Goal: Information Seeking & Learning: Learn about a topic

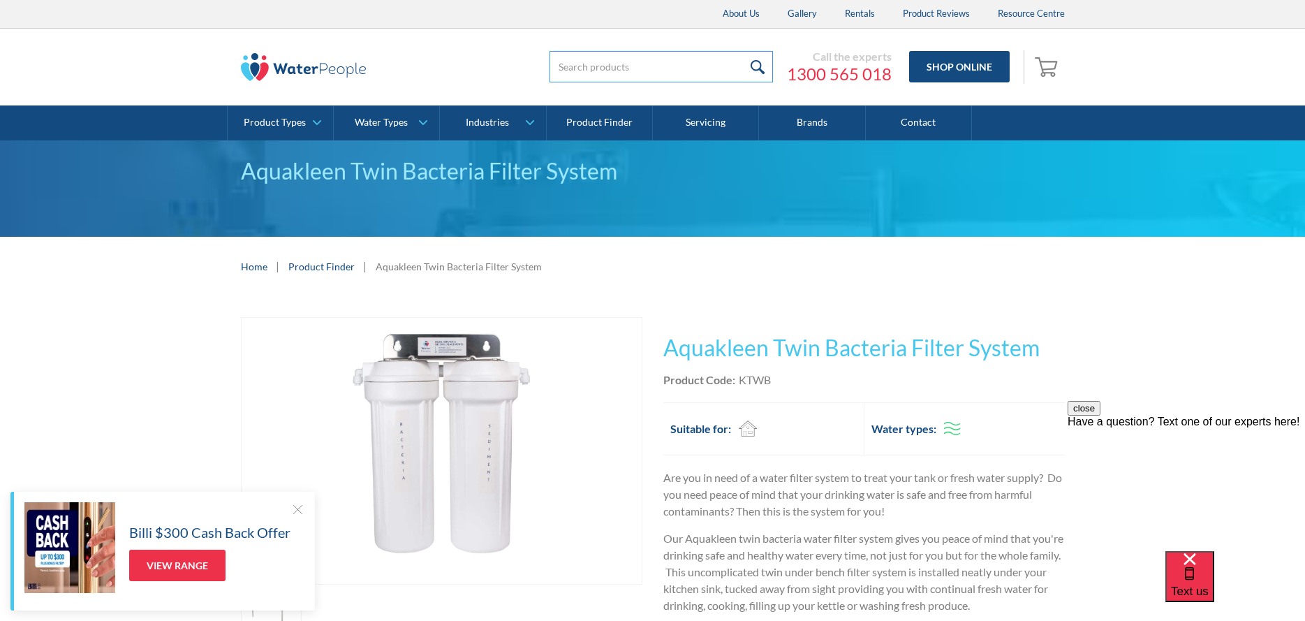
click at [598, 56] on input "search" at bounding box center [660, 66] width 223 height 31
type input "ezi twist"
click at [762, 67] on input "submit" at bounding box center [758, 66] width 30 height 31
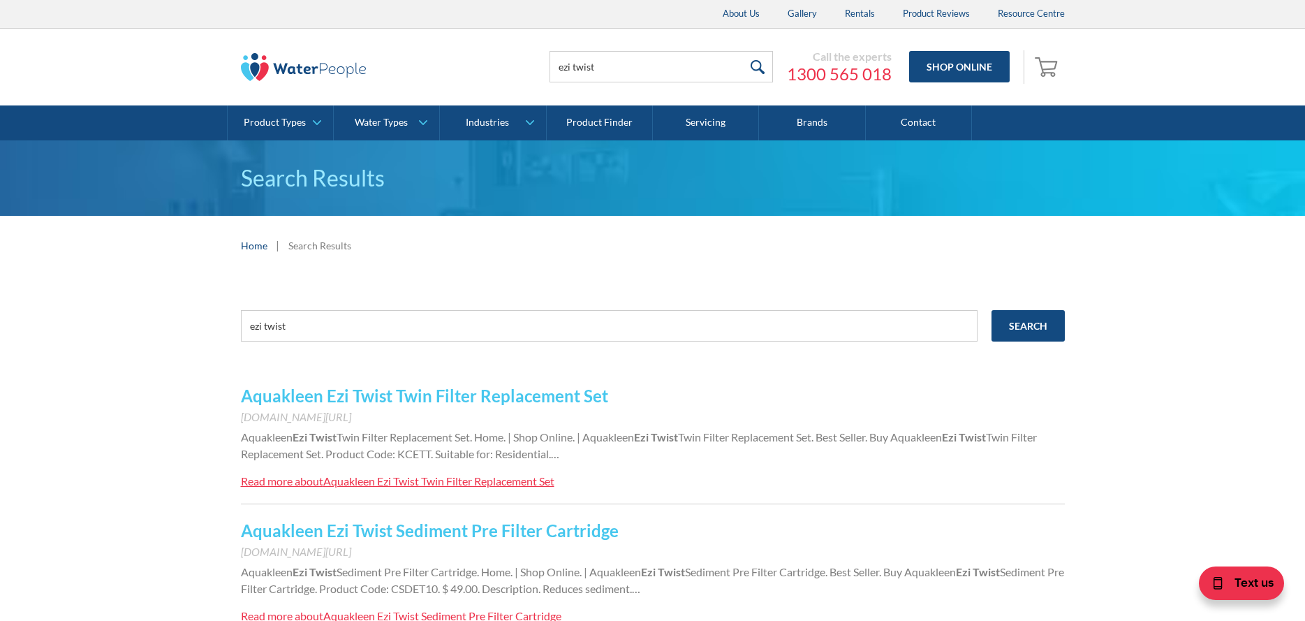
click at [420, 394] on link "Aquakleen Ezi Twist Twin Filter Replacement Set" at bounding box center [424, 395] width 367 height 20
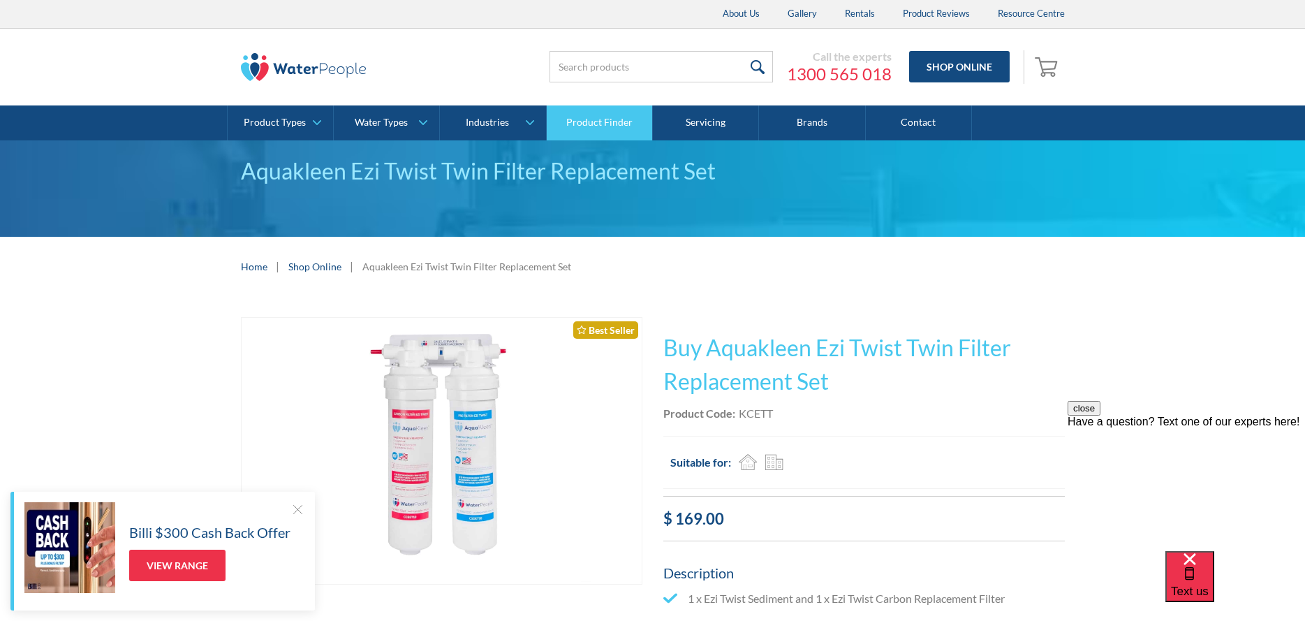
click at [593, 127] on link "Product Finder" at bounding box center [600, 122] width 106 height 35
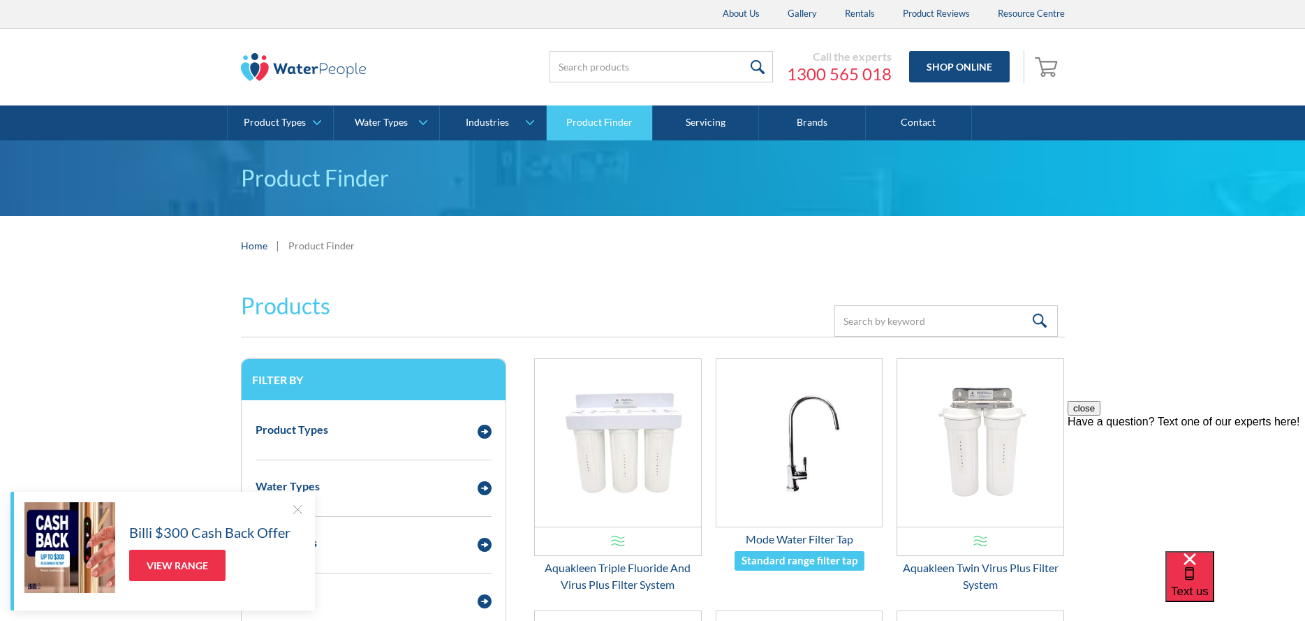
click at [596, 119] on link "Product Finder" at bounding box center [600, 122] width 106 height 35
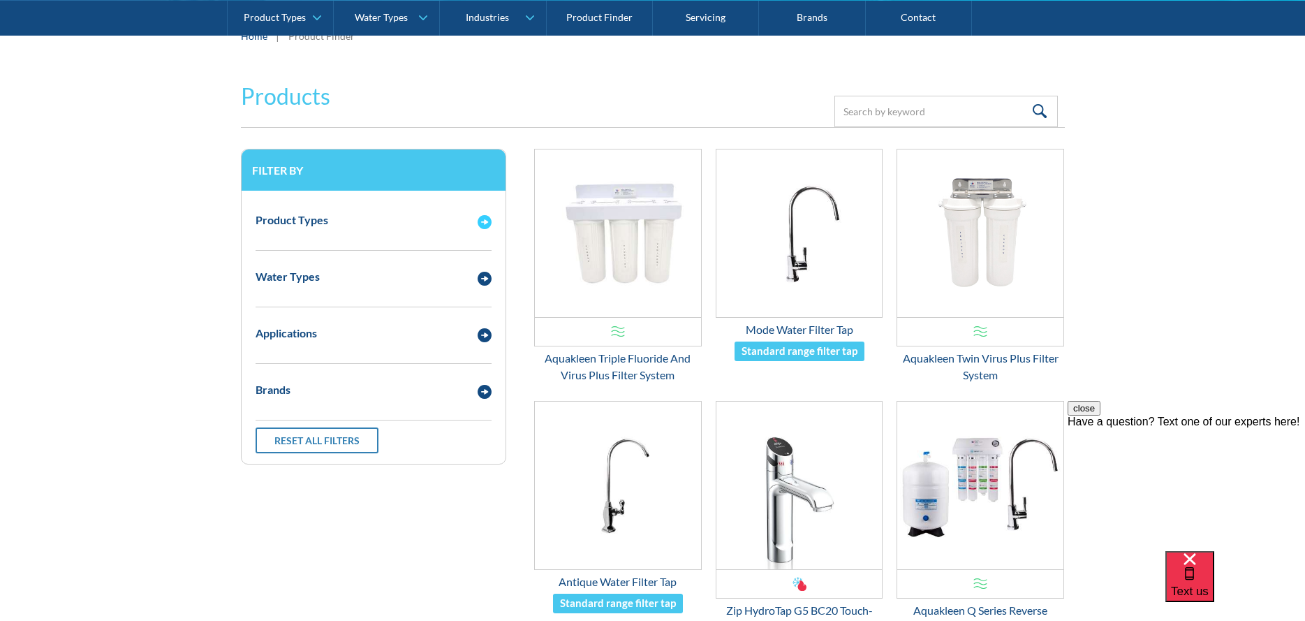
click at [480, 222] on img "Email Form 3" at bounding box center [485, 222] width 14 height 14
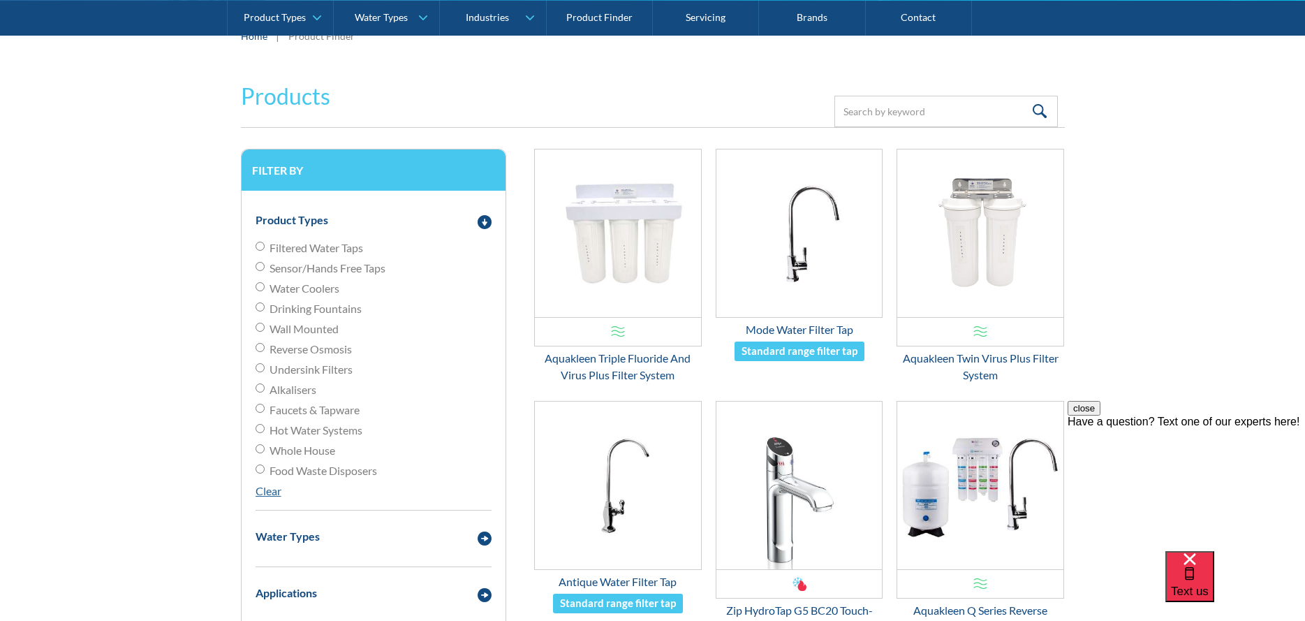
click at [261, 371] on input "Undersink Filters" at bounding box center [260, 367] width 9 height 9
radio input "true"
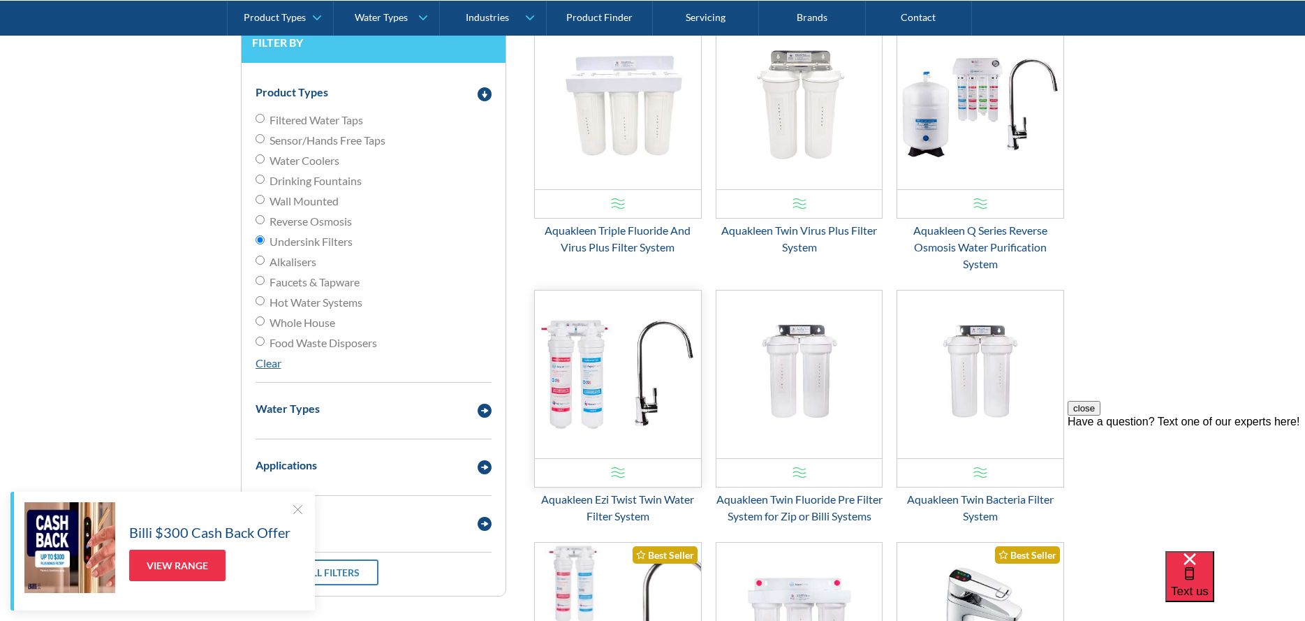
scroll to position [341, 0]
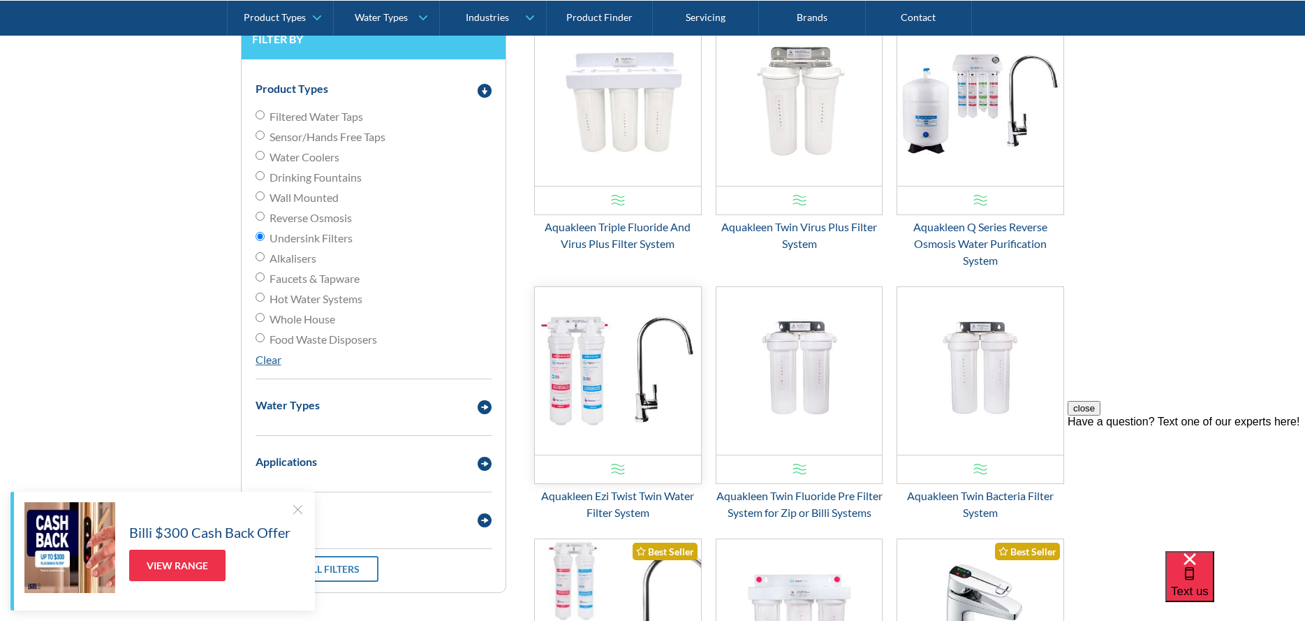
click at [596, 386] on img "Email Form 3" at bounding box center [618, 371] width 166 height 168
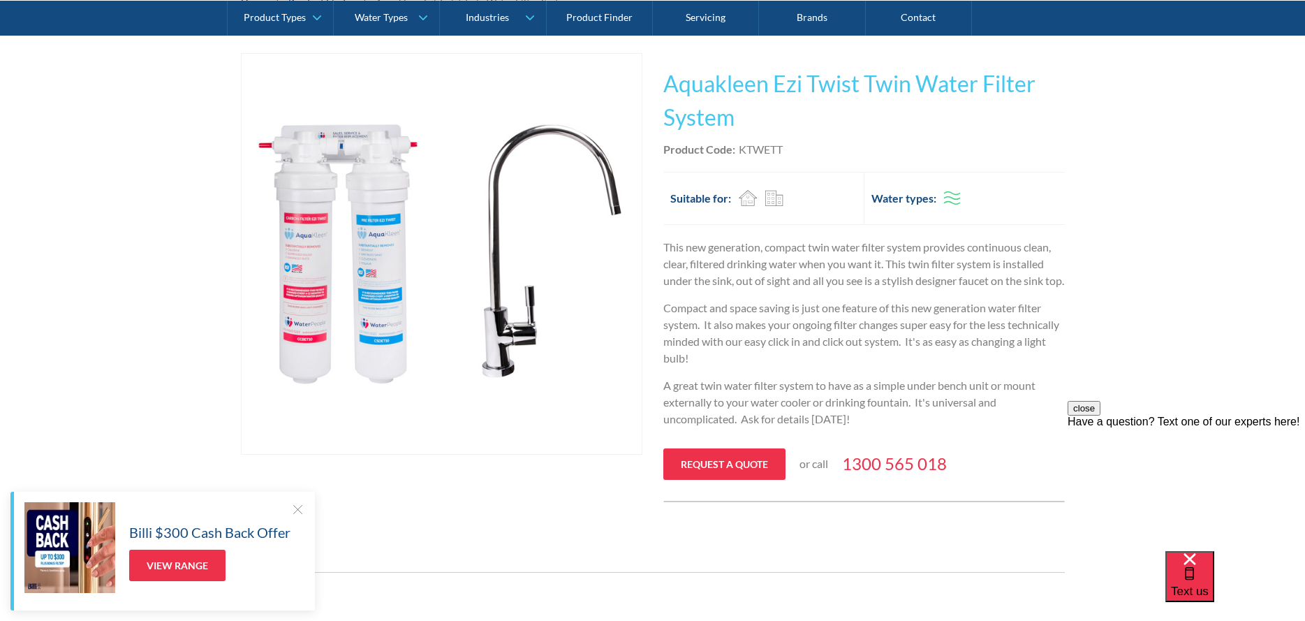
scroll to position [140, 0]
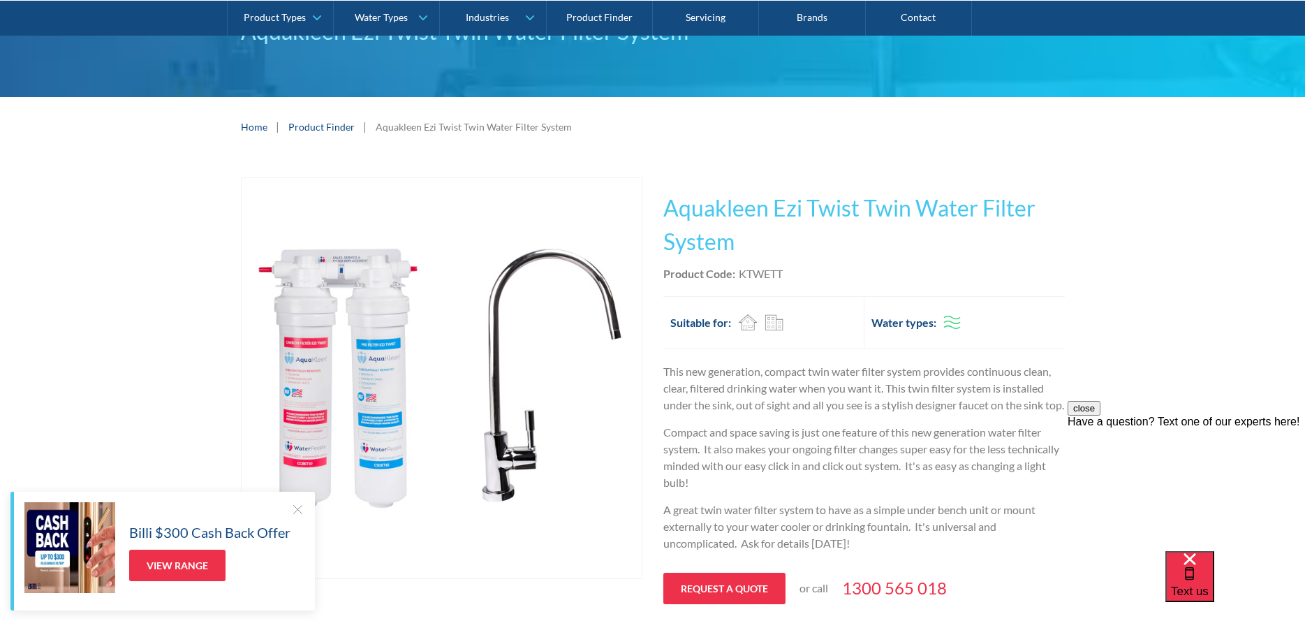
click at [297, 508] on div at bounding box center [297, 509] width 14 height 14
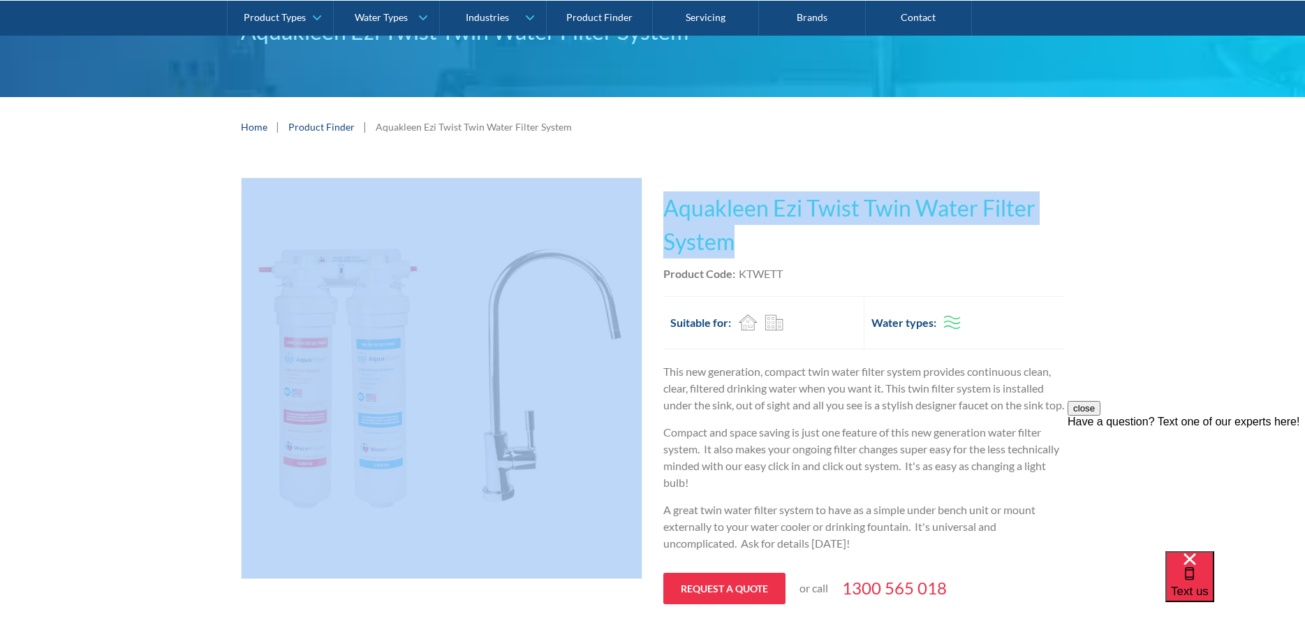
drag, startPoint x: 740, startPoint y: 243, endPoint x: 642, endPoint y: 231, distance: 98.5
click at [642, 231] on div "Play video Fits Most Brands Best Seller No items found. This tap design is incl…" at bounding box center [653, 401] width 824 height 449
click at [696, 212] on h1 "Aquakleen Ezi Twist Twin Water Filter System" at bounding box center [863, 224] width 401 height 67
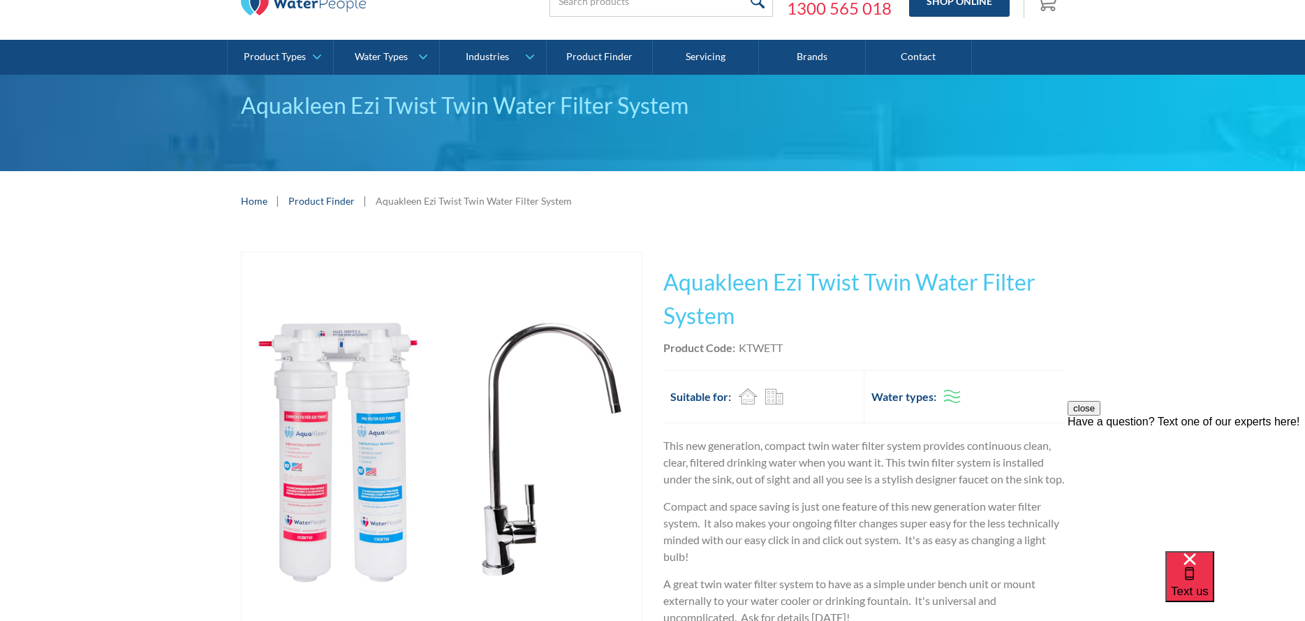
scroll to position [0, 0]
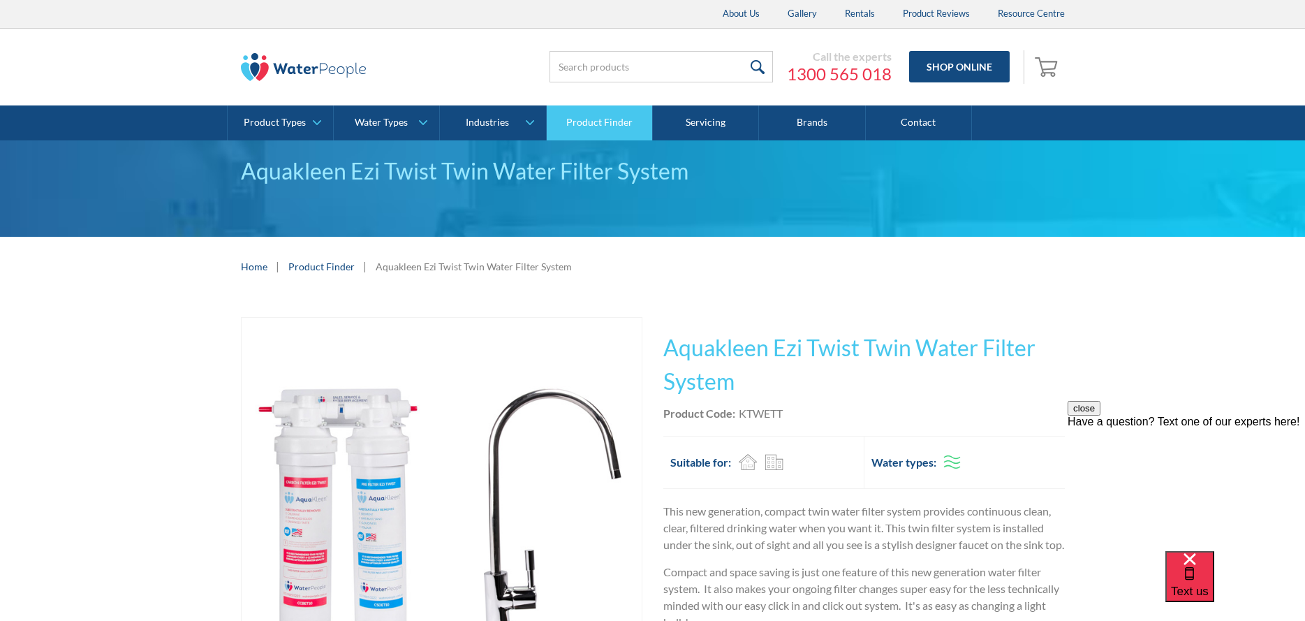
click at [597, 131] on link "Product Finder" at bounding box center [600, 122] width 106 height 35
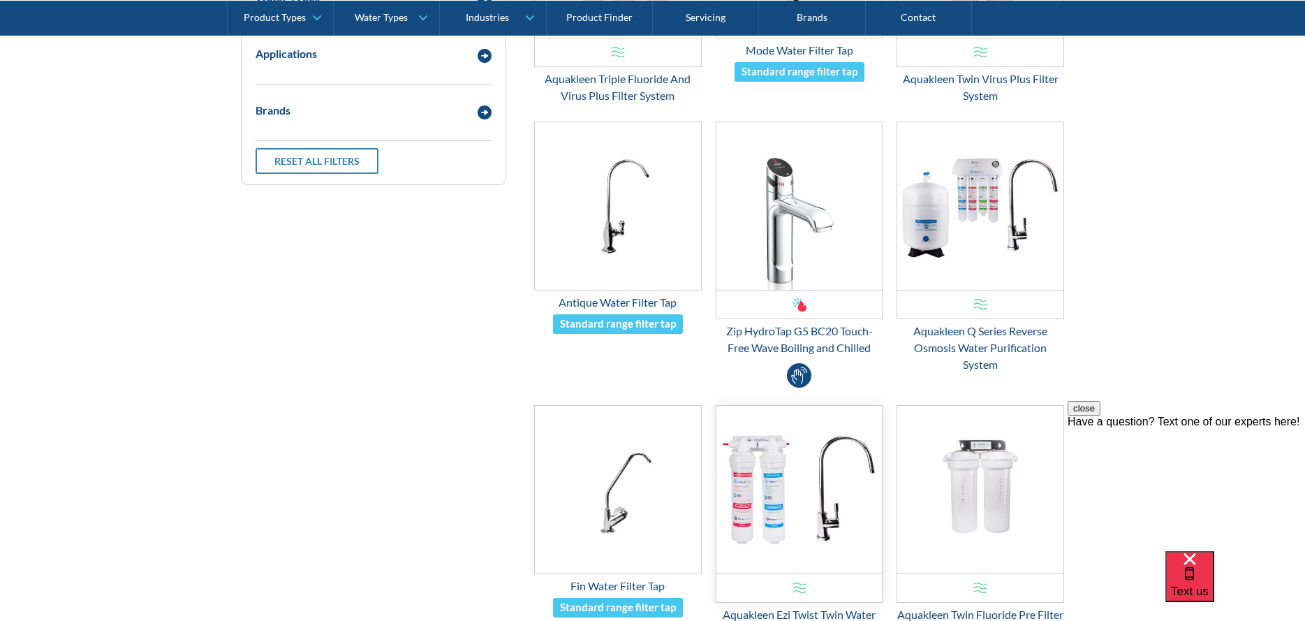
click at [762, 443] on img "Email Form 3" at bounding box center [799, 490] width 166 height 168
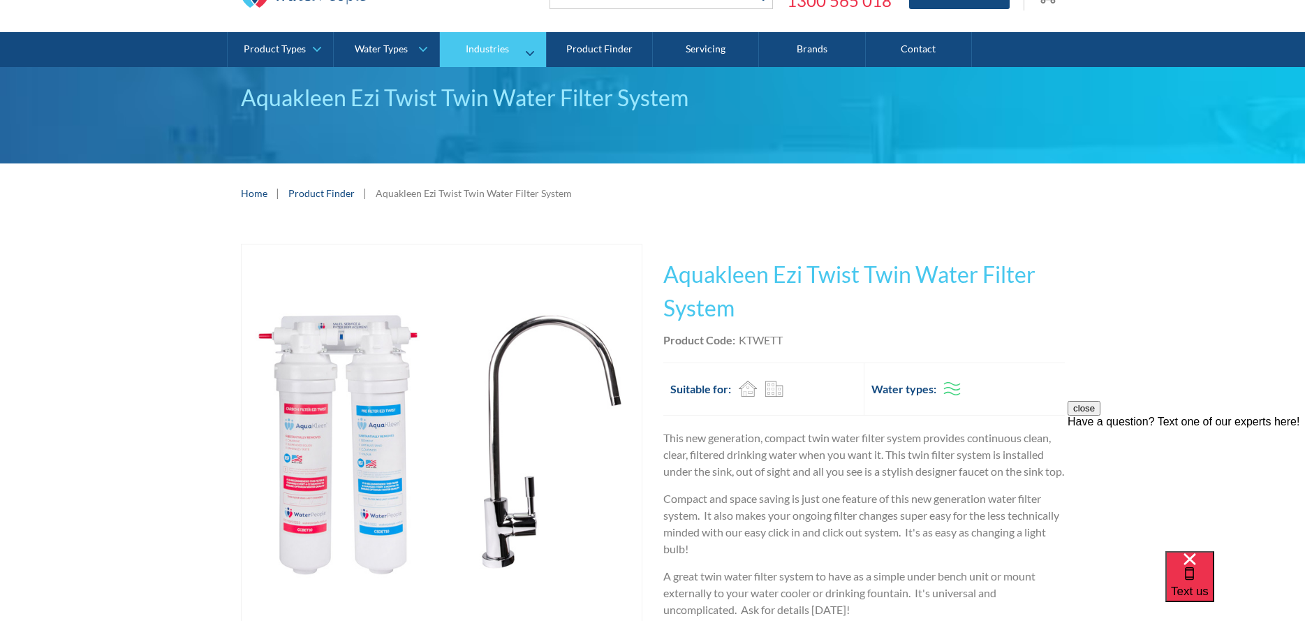
scroll to position [70, 0]
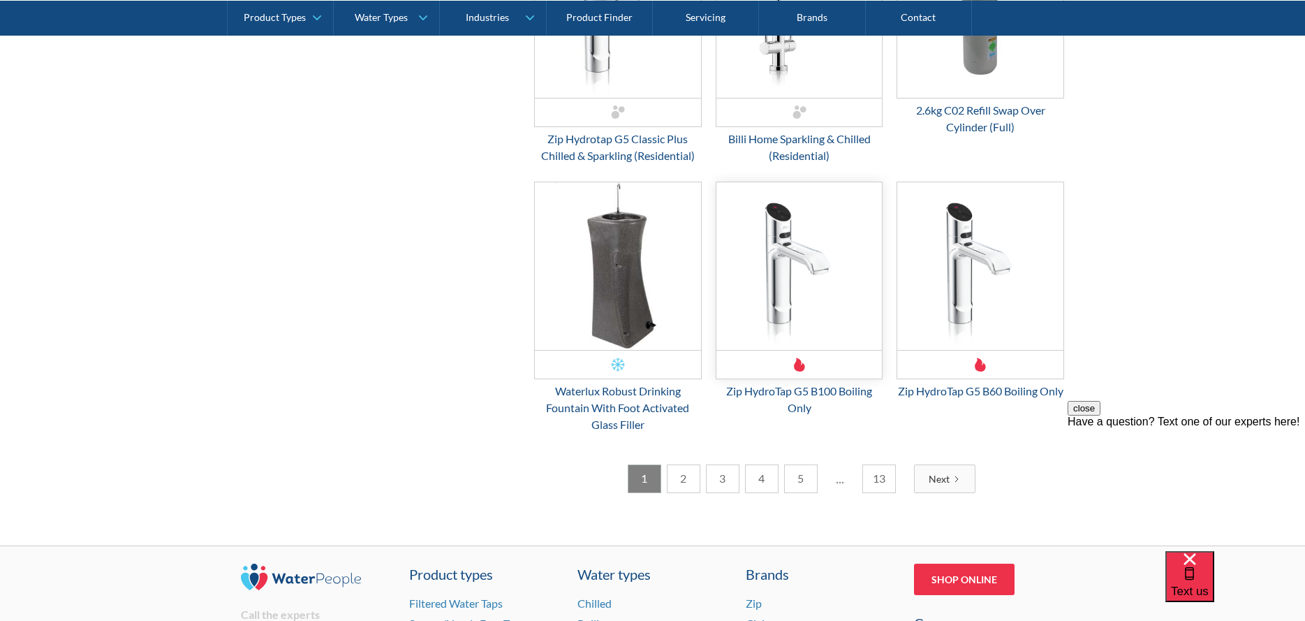
scroll to position [2025, 0]
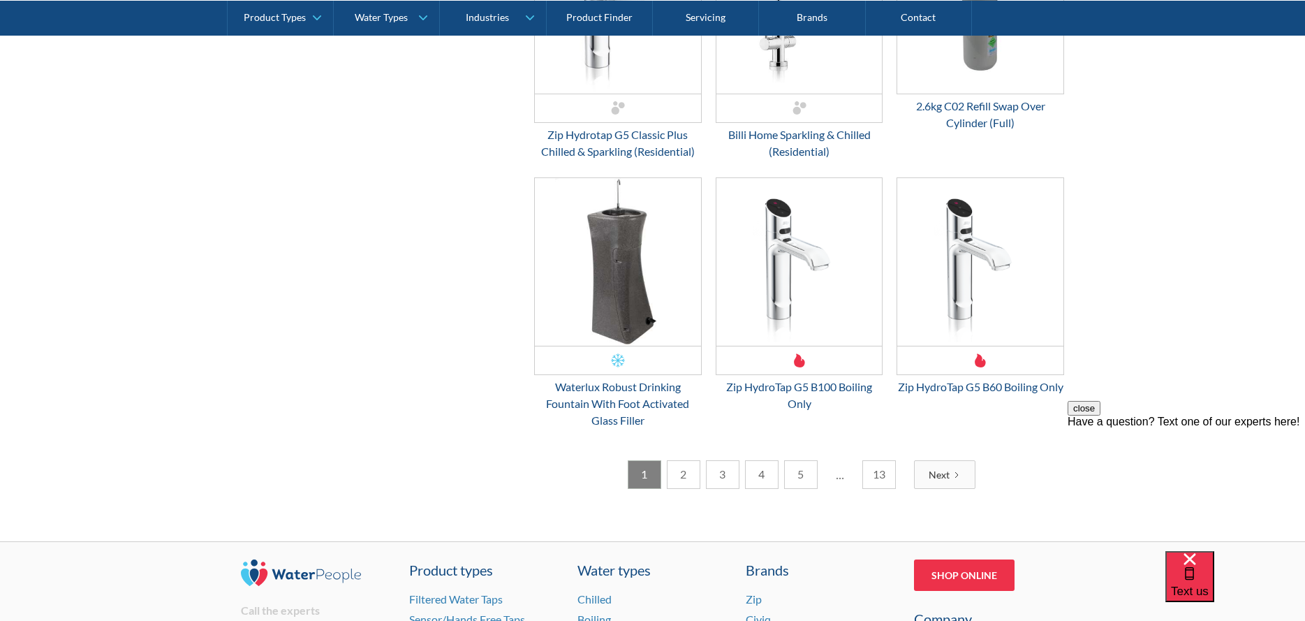
click at [690, 487] on link "2" at bounding box center [684, 474] width 34 height 29
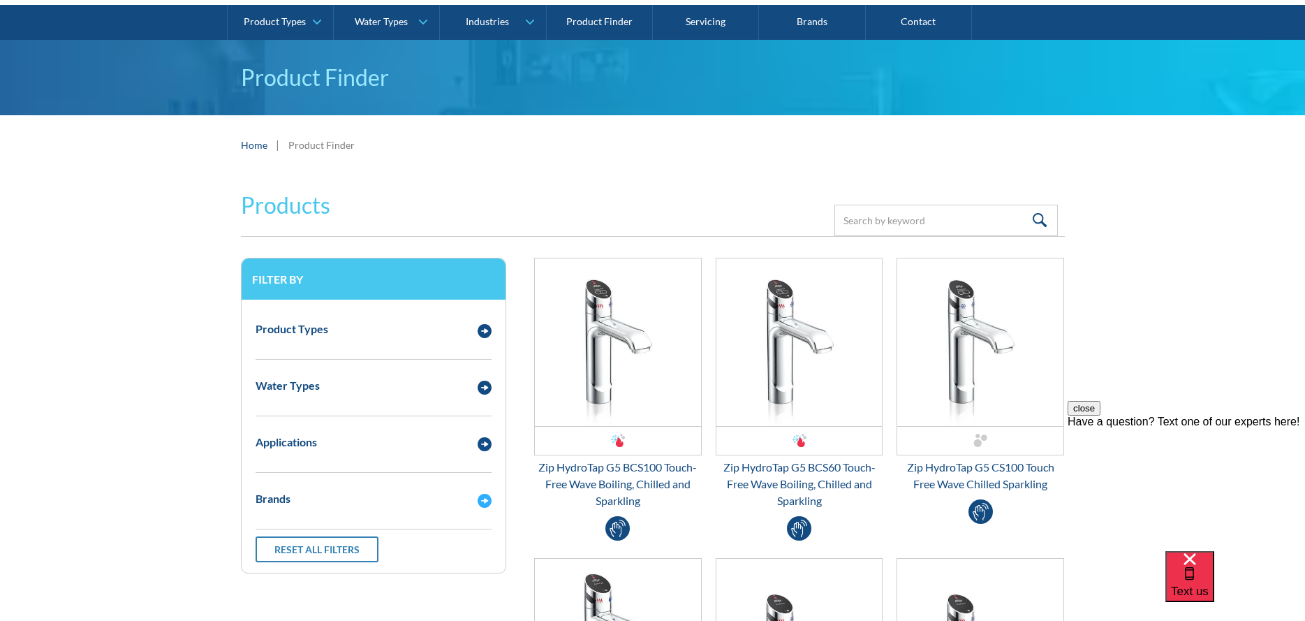
scroll to position [0, 0]
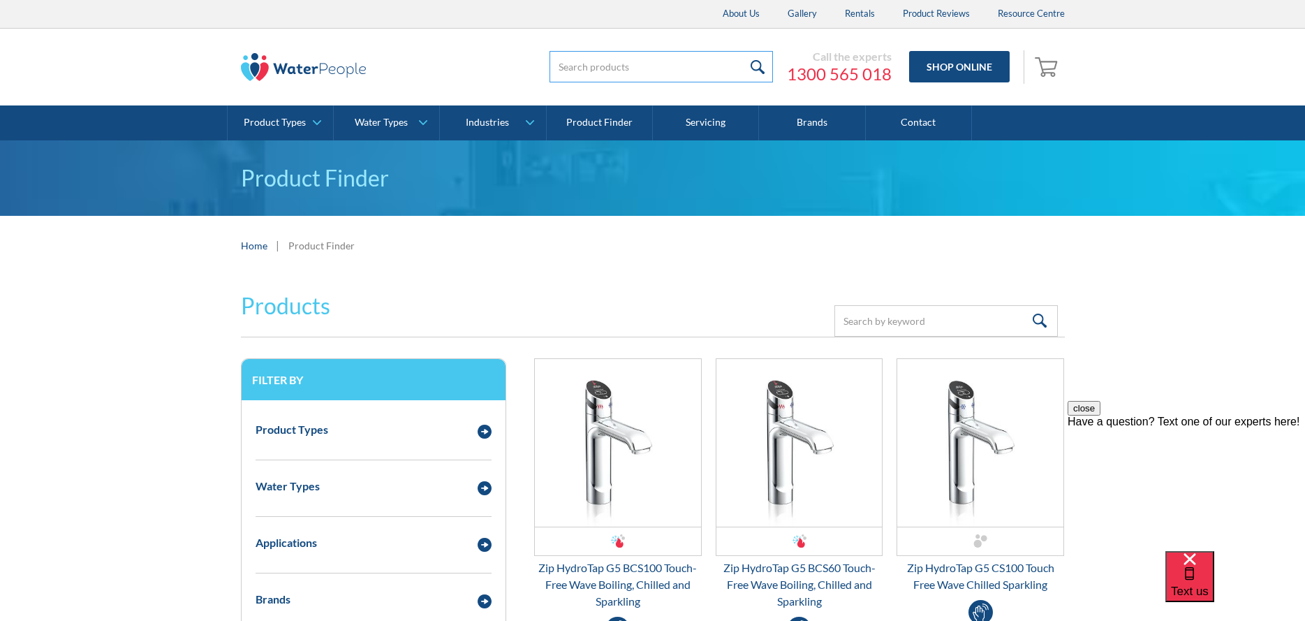
click at [637, 74] on input "search" at bounding box center [660, 66] width 223 height 31
type input "Ezi Twist"
click at [743, 51] on input "submit" at bounding box center [758, 66] width 30 height 31
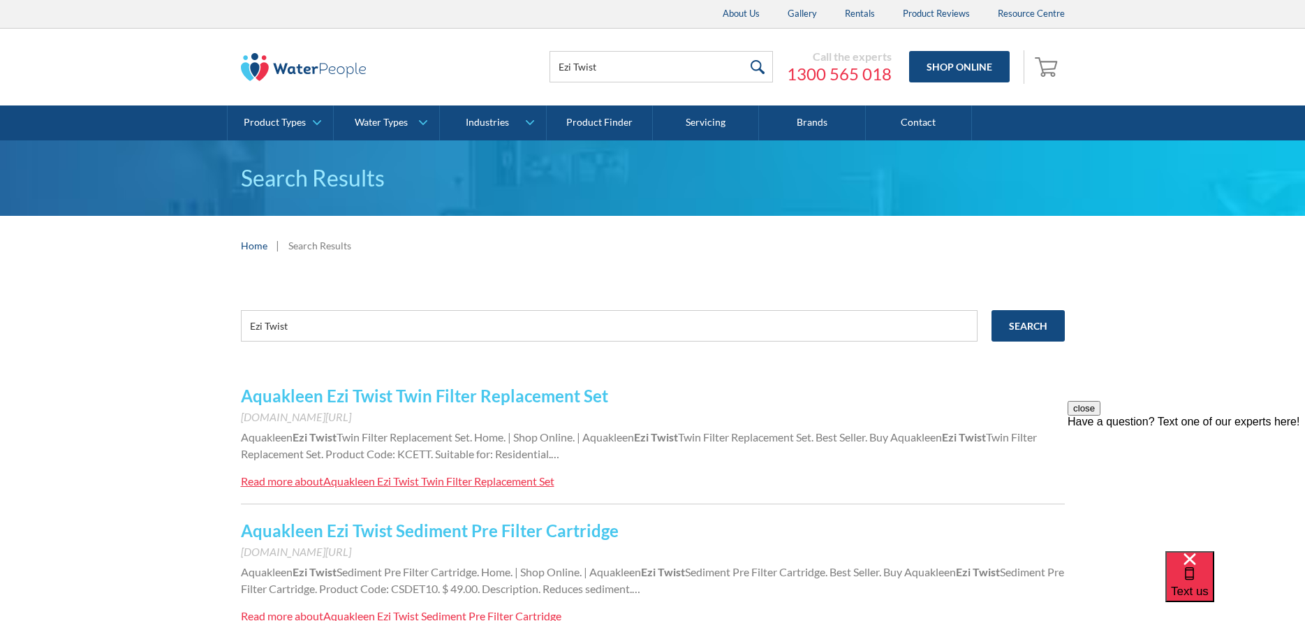
click at [404, 398] on link "Aquakleen Ezi Twist Twin Filter Replacement Set" at bounding box center [424, 395] width 367 height 20
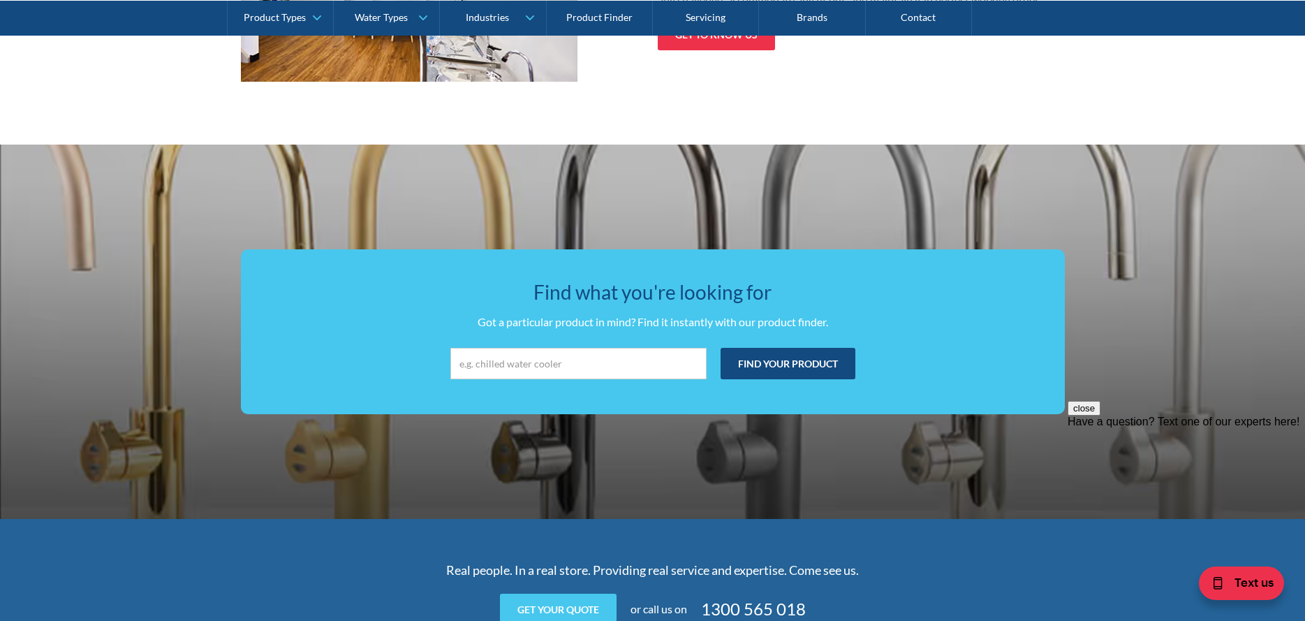
scroll to position [2805, 0]
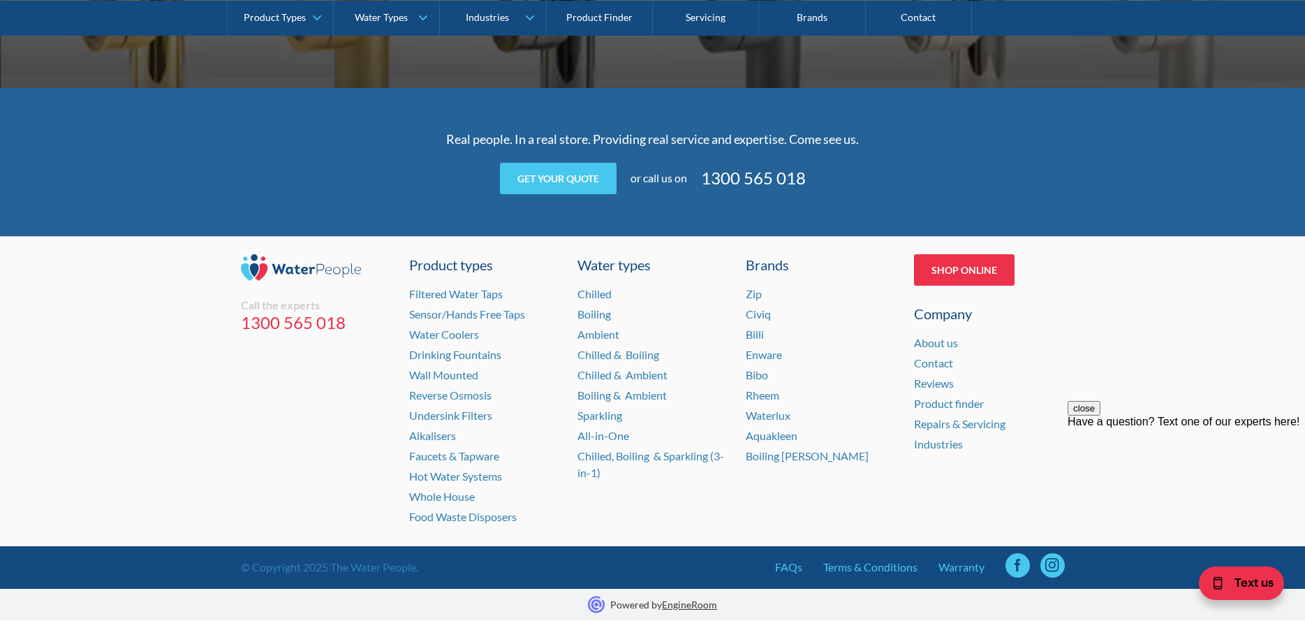
drag, startPoint x: 1307, startPoint y: 454, endPoint x: 199, endPoint y: 104, distance: 1161.9
click at [924, 383] on link "Reviews" at bounding box center [934, 382] width 40 height 13
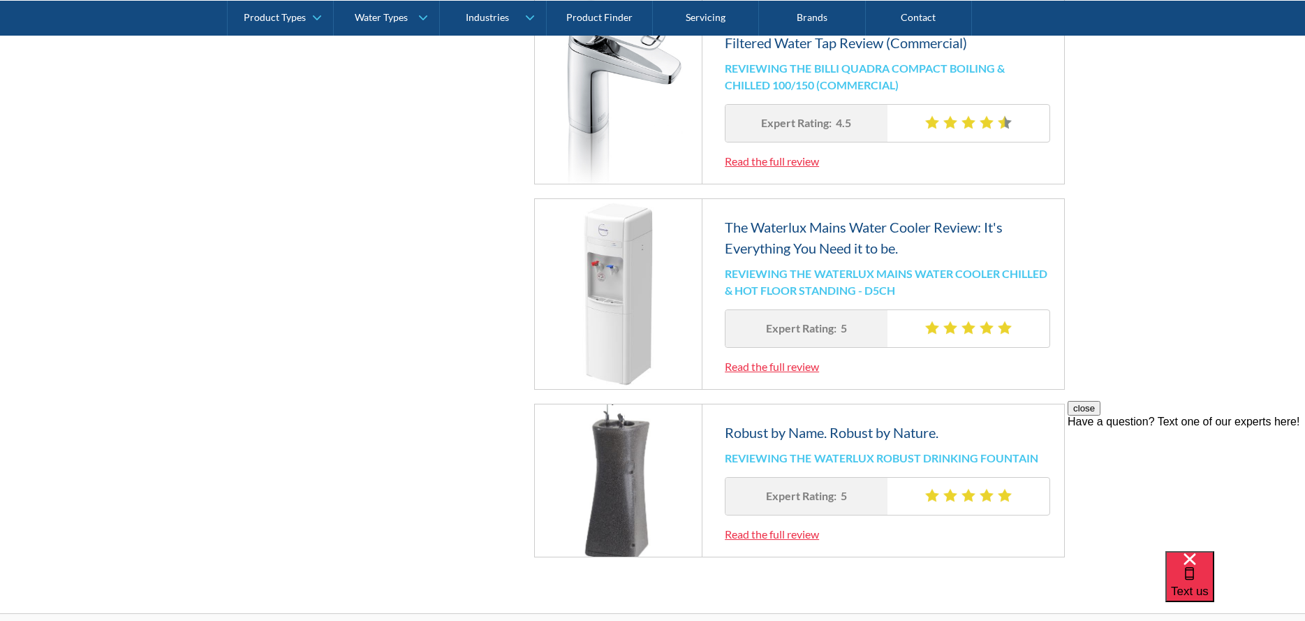
scroll to position [1337, 0]
